Goal: Task Accomplishment & Management: Manage account settings

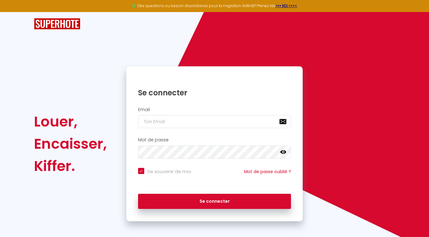
click at [64, 82] on div "Louer, Encaisser, Kiffer." at bounding box center [76, 143] width 92 height 155
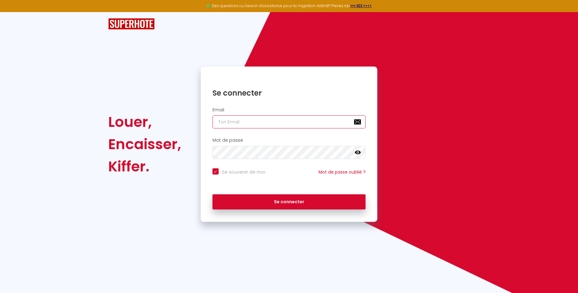
click at [305, 123] on input "email" at bounding box center [288, 121] width 153 height 13
paste input "[EMAIL_ADDRESS][DOMAIN_NAME]"
type input "[EMAIL_ADDRESS][DOMAIN_NAME]"
checkbox input "true"
type input "[EMAIL_ADDRESS][DOMAIN_NAME]"
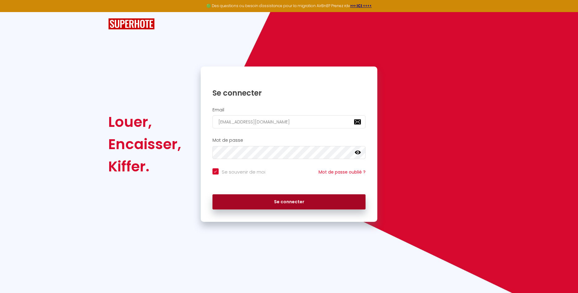
click at [268, 203] on button "Se connecter" at bounding box center [288, 201] width 153 height 15
checkbox input "true"
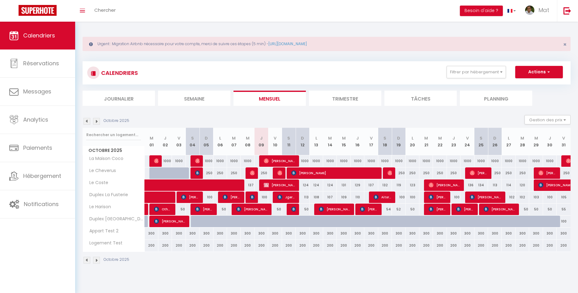
click at [426, 237] on div "Octobre 2025" at bounding box center [327, 261] width 488 height 18
